Goal: Task Accomplishment & Management: Use online tool/utility

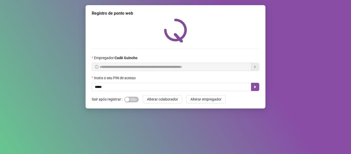
type input "*****"
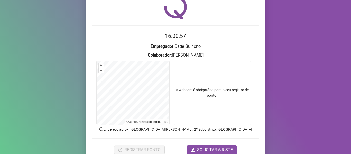
scroll to position [47, 0]
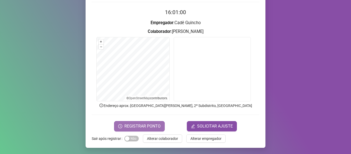
click at [130, 124] on span "REGISTRAR PONTO" at bounding box center [142, 126] width 36 height 6
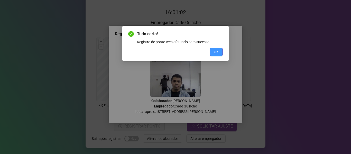
click at [216, 49] on button "OK" at bounding box center [215, 52] width 13 height 8
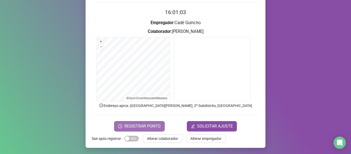
click at [138, 124] on span "REGISTRAR PONTO" at bounding box center [142, 126] width 36 height 6
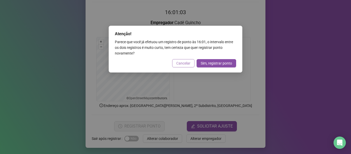
click at [184, 59] on button "Cancelar" at bounding box center [183, 63] width 22 height 8
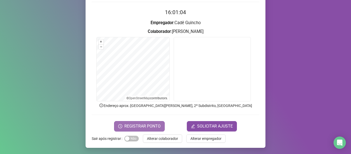
click at [133, 121] on button "REGISTRAR PONTO" at bounding box center [139, 126] width 51 height 10
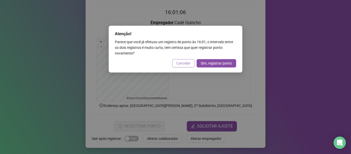
click at [185, 63] on span "Cancelar" at bounding box center [183, 63] width 14 height 6
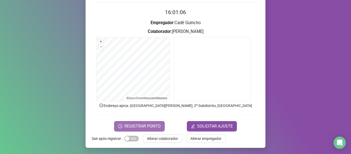
click at [139, 125] on span "REGISTRAR PONTO" at bounding box center [142, 126] width 36 height 6
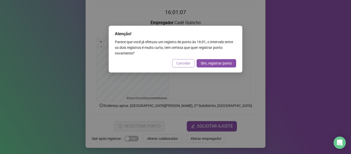
click at [179, 61] on span "Cancelar" at bounding box center [183, 63] width 14 height 6
